Goal: Book appointment/travel/reservation

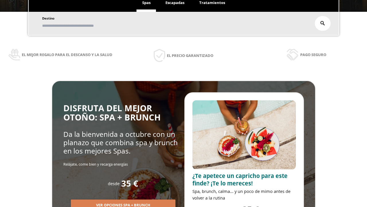
scroll to position [98, 0]
click at [175, 3] on span "Escapadas" at bounding box center [174, 2] width 19 height 5
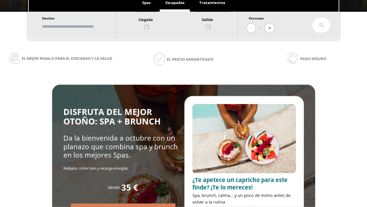
click at [81, 26] on input "text" at bounding box center [75, 27] width 71 height 10
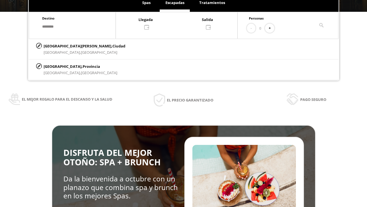
click at [182, 23] on div at bounding box center [177, 23] width 122 height 14
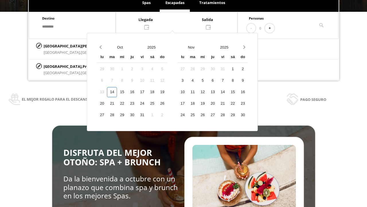
click at [137, 97] on div "16" at bounding box center [132, 92] width 10 height 10
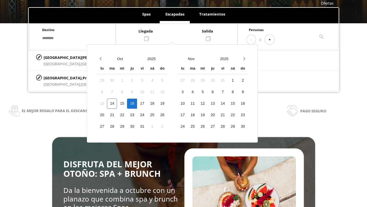
click at [147, 103] on div "17" at bounding box center [142, 103] width 10 height 10
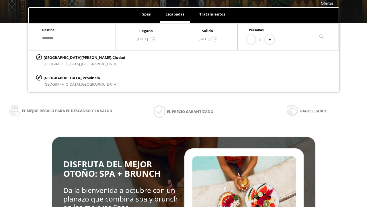
click at [272, 40] on button "+" at bounding box center [269, 39] width 9 height 9
click at [72, 57] on p "[GEOGRAPHIC_DATA][PERSON_NAME], [GEOGRAPHIC_DATA]" at bounding box center [85, 57] width 82 height 6
type input "**********"
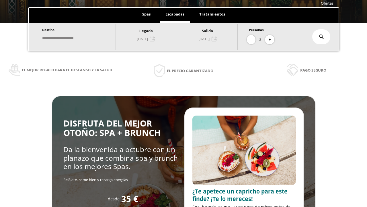
click at [322, 37] on icon at bounding box center [321, 36] width 5 height 5
